Goal: Transaction & Acquisition: Purchase product/service

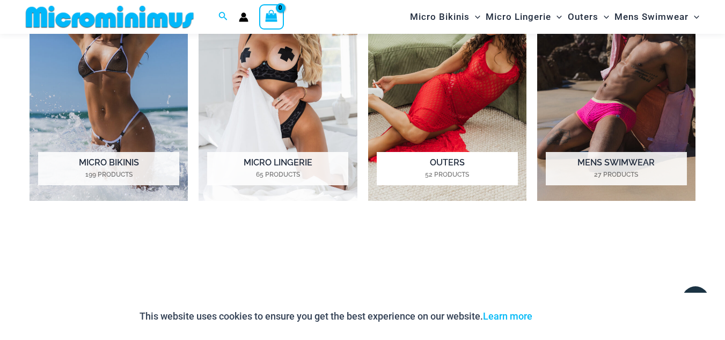
scroll to position [797, 0]
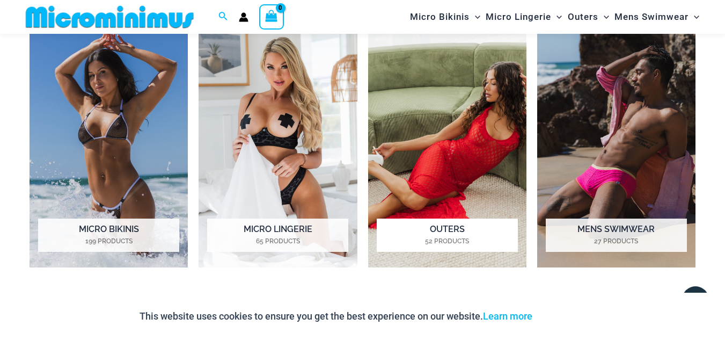
click at [475, 229] on h2 "Outers 52 Products" at bounding box center [447, 235] width 141 height 33
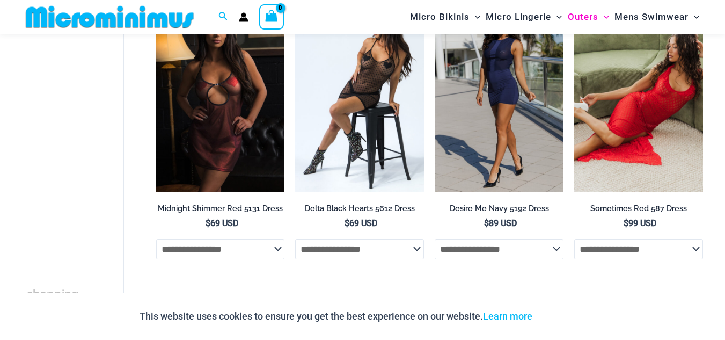
scroll to position [172, 0]
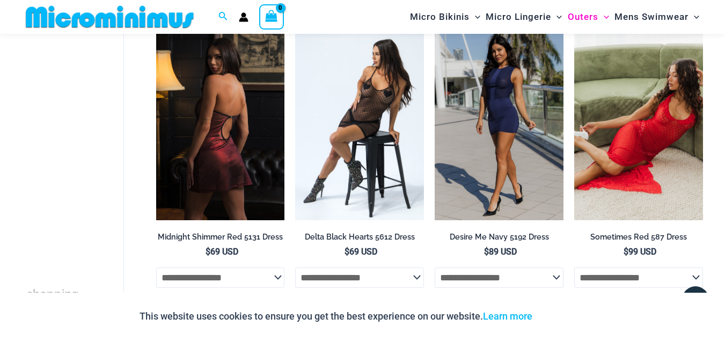
click at [243, 66] on img at bounding box center [220, 123] width 129 height 193
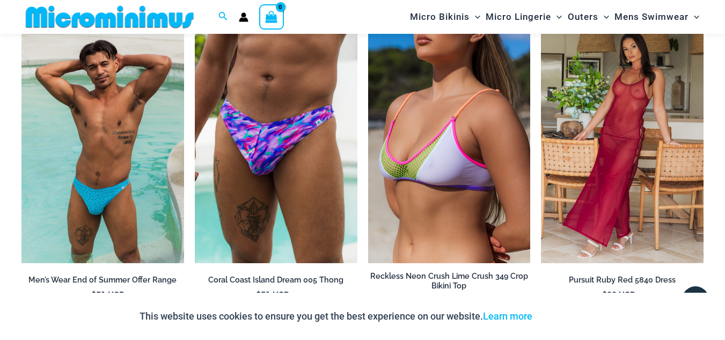
scroll to position [1173, 0]
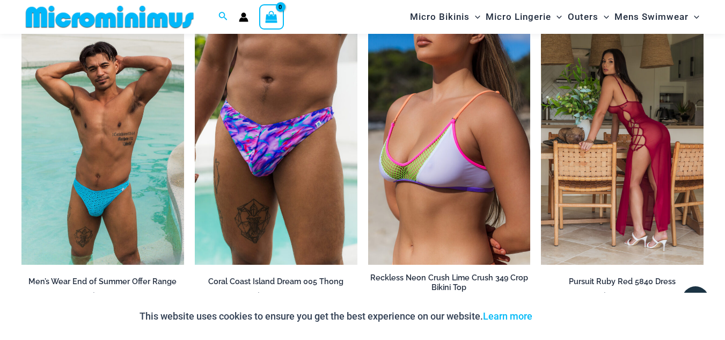
click at [660, 120] on img at bounding box center [622, 143] width 163 height 244
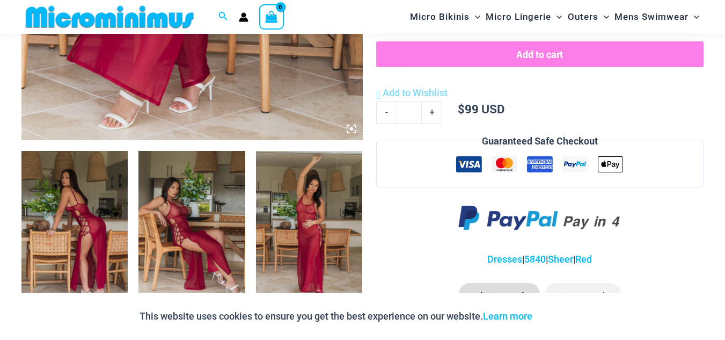
scroll to position [474, 0]
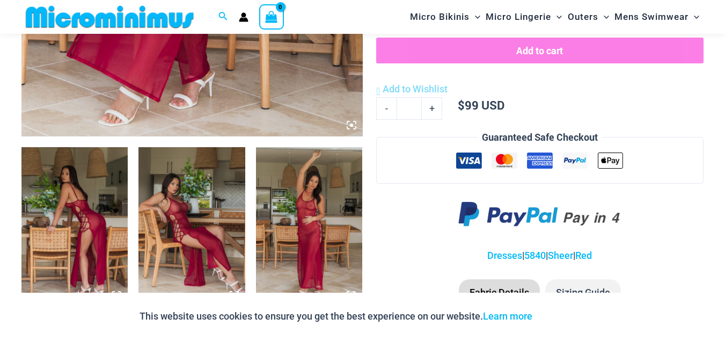
click at [353, 126] on icon at bounding box center [351, 125] width 3 height 3
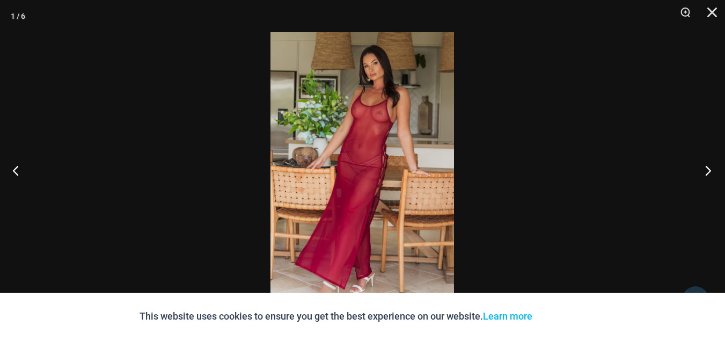
click at [708, 170] on button "Next" at bounding box center [705, 170] width 40 height 54
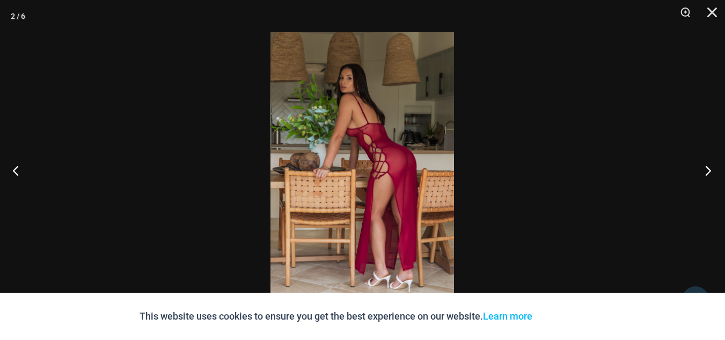
click at [708, 170] on button "Next" at bounding box center [705, 170] width 40 height 54
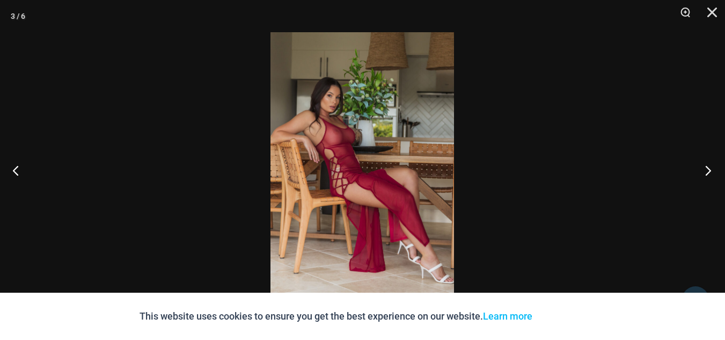
click at [708, 170] on button "Next" at bounding box center [705, 170] width 40 height 54
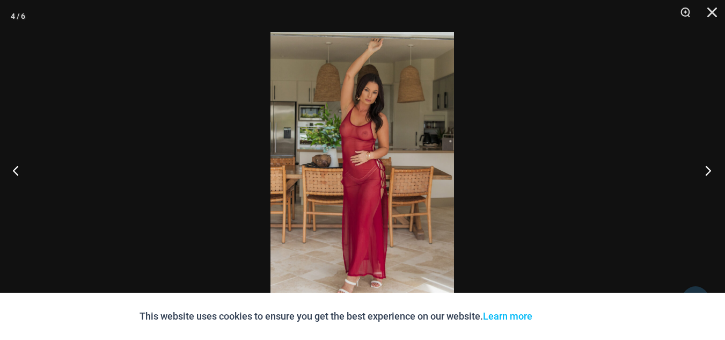
click at [708, 170] on button "Next" at bounding box center [705, 170] width 40 height 54
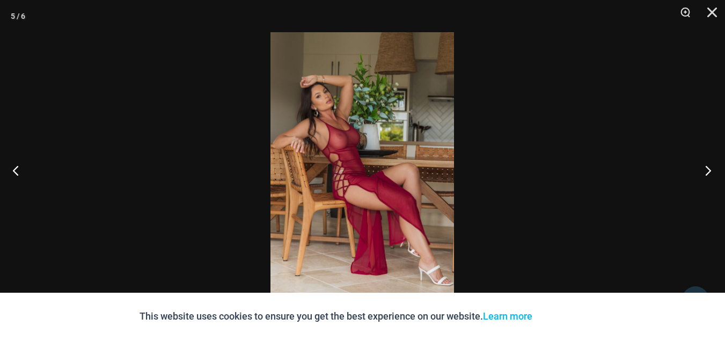
click at [708, 170] on button "Next" at bounding box center [705, 170] width 40 height 54
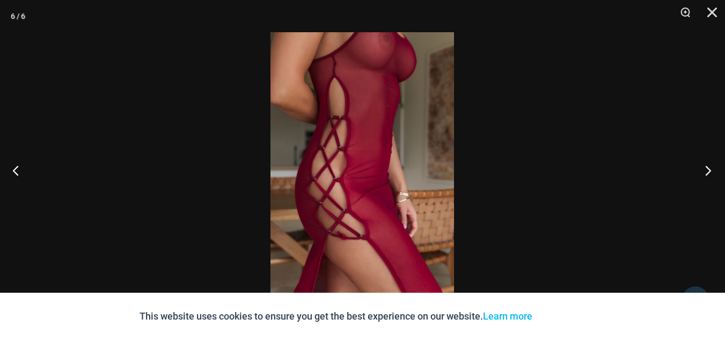
click at [708, 170] on button "Next" at bounding box center [705, 170] width 40 height 54
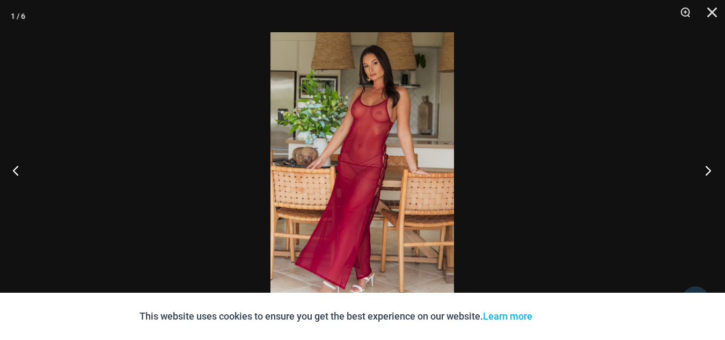
click at [708, 170] on button "Next" at bounding box center [705, 170] width 40 height 54
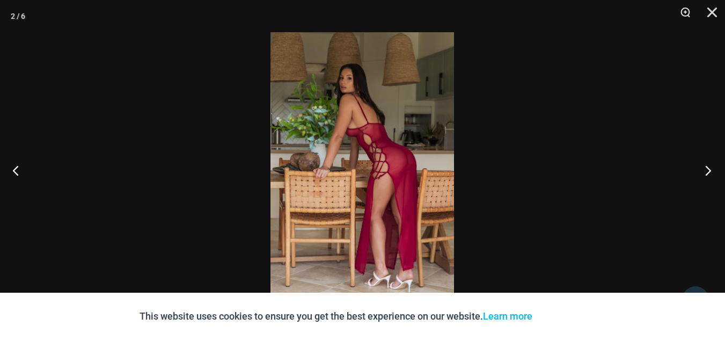
click at [708, 170] on button "Next" at bounding box center [705, 170] width 40 height 54
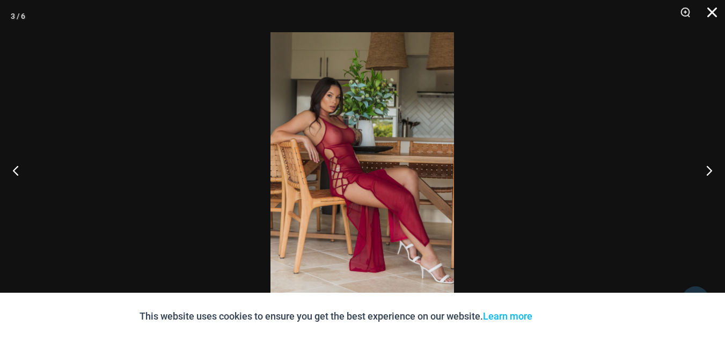
click at [711, 8] on button "Close" at bounding box center [708, 16] width 27 height 32
